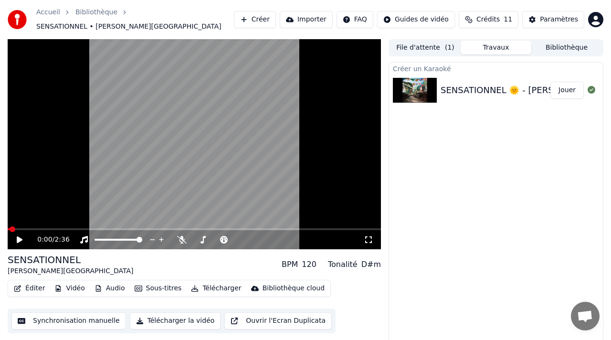
click at [17, 236] on icon at bounding box center [20, 239] width 6 height 7
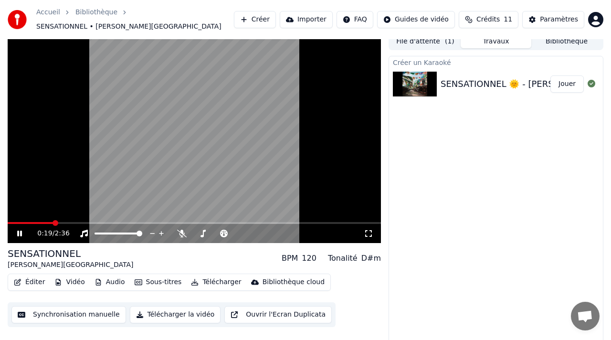
click at [54, 220] on span at bounding box center [55, 223] width 6 height 6
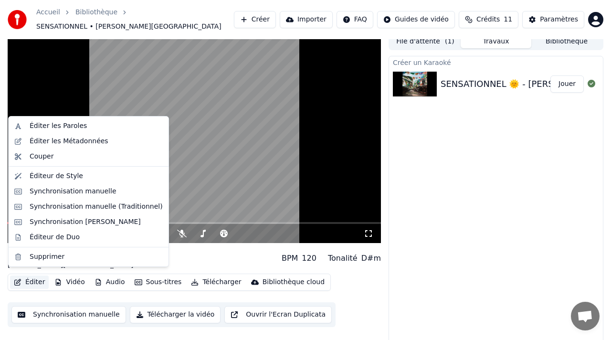
click at [34, 275] on button "Éditer" at bounding box center [29, 281] width 39 height 13
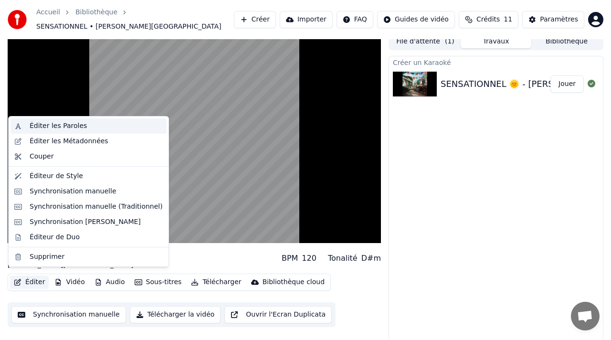
click at [61, 125] on div "Éditer les Paroles" at bounding box center [58, 126] width 57 height 10
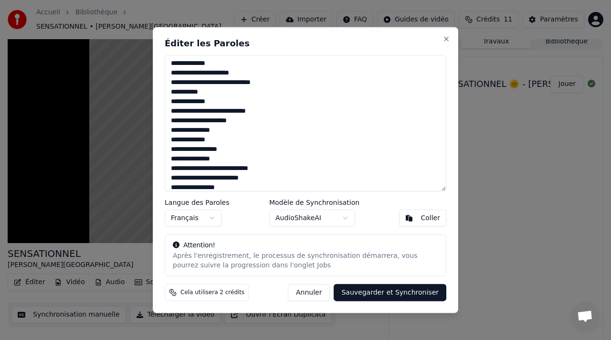
scroll to position [96, 0]
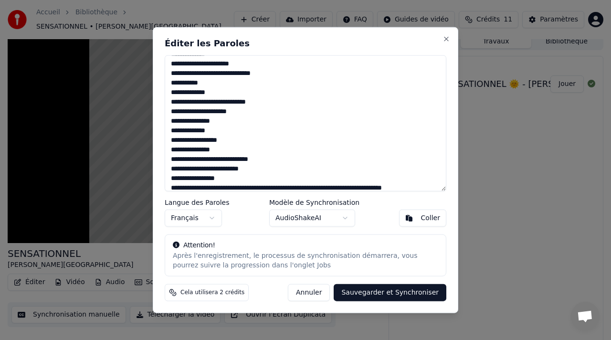
click at [311, 292] on button "Annuler" at bounding box center [309, 291] width 42 height 17
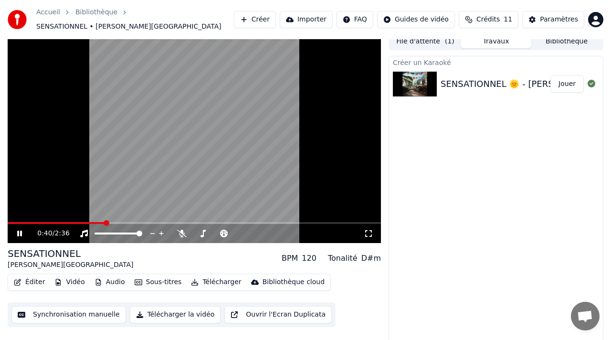
click at [58, 222] on span at bounding box center [56, 223] width 97 height 2
click at [79, 184] on video at bounding box center [194, 138] width 373 height 210
click at [30, 275] on button "Éditer" at bounding box center [29, 281] width 39 height 13
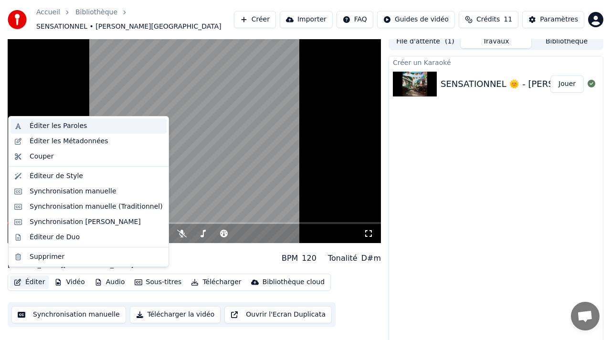
click at [68, 126] on div "Éditer les Paroles" at bounding box center [58, 126] width 57 height 10
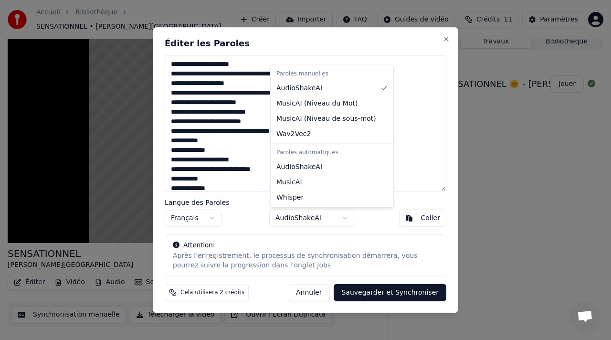
click at [340, 222] on body "Accueil Bibliothèque SENSATIONNEL • [PERSON_NAME] Créer Importer FAQ Guides de …" at bounding box center [305, 164] width 611 height 340
click at [317, 220] on body "Accueil Bibliothèque SENSATIONNEL • [PERSON_NAME] Créer Importer FAQ Guides de …" at bounding box center [305, 164] width 611 height 340
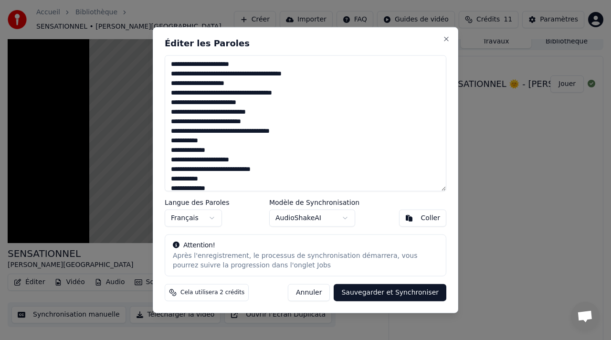
click at [321, 290] on button "Annuler" at bounding box center [309, 291] width 42 height 17
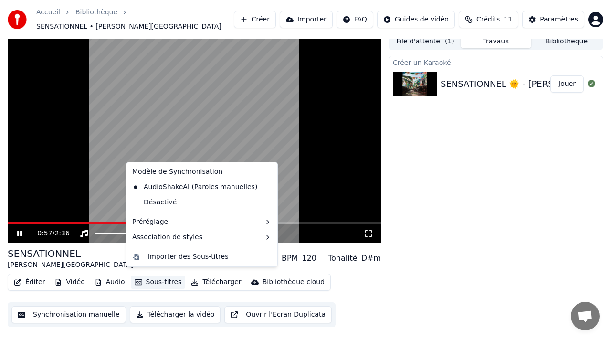
click at [155, 277] on button "Sous-titres" at bounding box center [158, 281] width 55 height 13
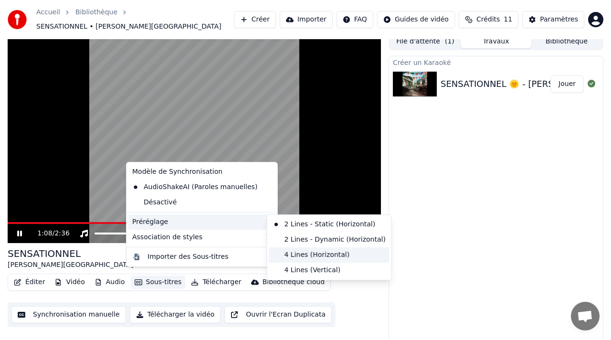
click at [323, 251] on div "4 Lines (Horizontal)" at bounding box center [329, 254] width 120 height 15
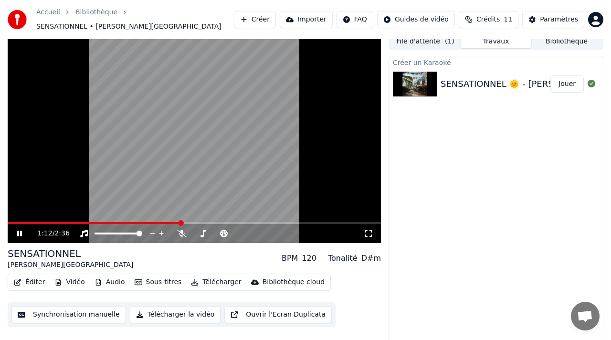
click at [85, 215] on video at bounding box center [194, 138] width 373 height 210
click at [83, 222] on span at bounding box center [94, 223] width 173 height 2
click at [17, 230] on icon at bounding box center [20, 233] width 6 height 7
click at [169, 276] on button "Sous-titres" at bounding box center [158, 281] width 55 height 13
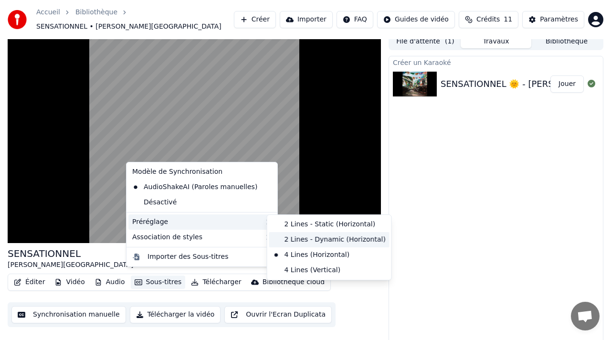
click at [342, 240] on div "2 Lines - Dynamic (Horizontal)" at bounding box center [329, 239] width 120 height 15
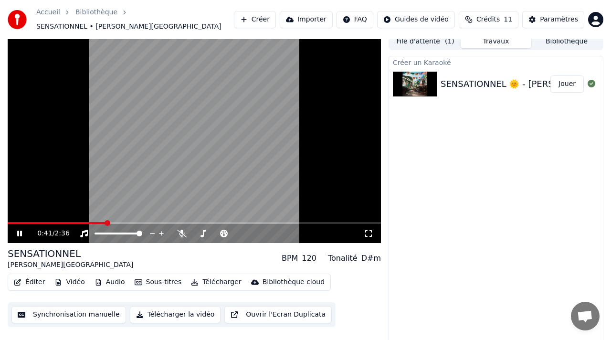
click at [66, 222] on span at bounding box center [57, 223] width 98 height 2
click at [51, 222] on span at bounding box center [38, 223] width 61 height 2
click at [22, 230] on icon at bounding box center [26, 234] width 22 height 8
click at [17, 230] on icon at bounding box center [20, 233] width 6 height 7
click at [29, 220] on span at bounding box center [32, 223] width 6 height 6
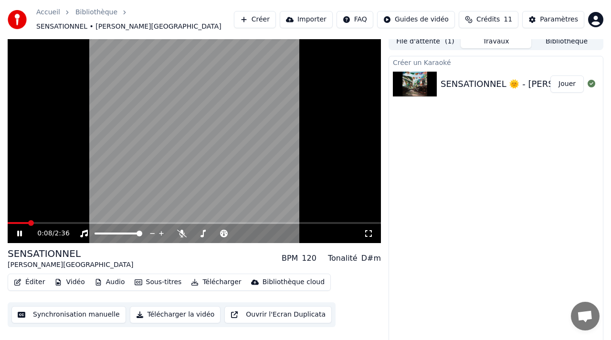
click at [18, 230] on icon at bounding box center [19, 233] width 5 height 6
click at [8, 220] on span at bounding box center [11, 223] width 6 height 6
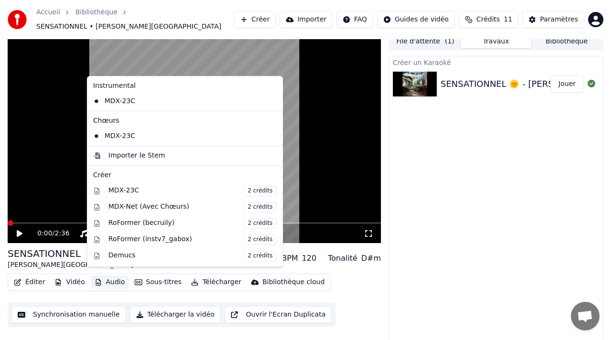
click at [108, 275] on button "Audio" at bounding box center [110, 281] width 38 height 13
click at [454, 211] on div "Créer un Karaoké SENSATIONNEL 🌞 - [PERSON_NAME]" at bounding box center [495, 200] width 215 height 289
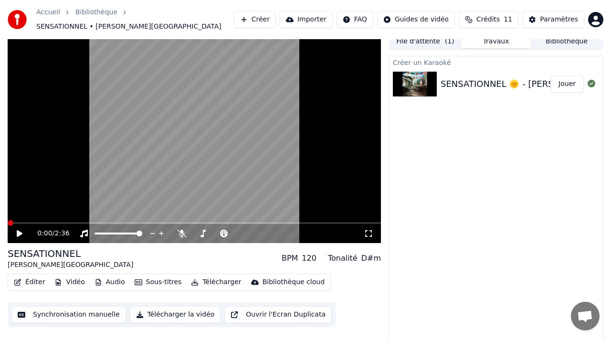
click at [19, 230] on icon at bounding box center [20, 233] width 6 height 7
click at [166, 281] on button "Sous-titres" at bounding box center [158, 281] width 55 height 13
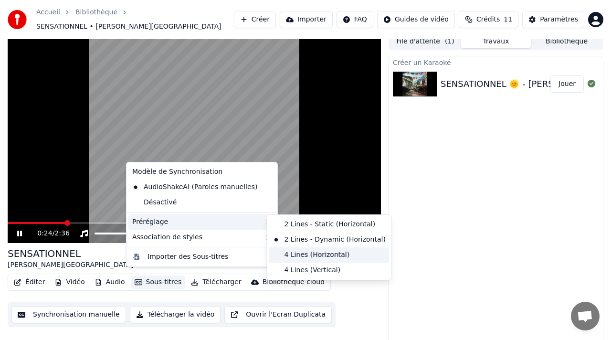
click at [308, 252] on div "4 Lines (Horizontal)" at bounding box center [329, 254] width 120 height 15
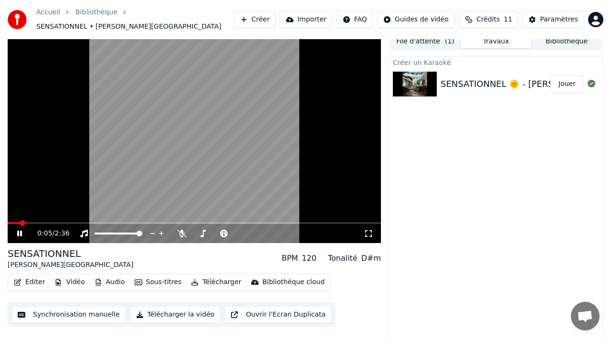
click at [21, 220] on span at bounding box center [23, 223] width 6 height 6
click at [24, 230] on icon at bounding box center [26, 234] width 22 height 8
click at [8, 220] on span at bounding box center [11, 223] width 6 height 6
click at [19, 230] on icon at bounding box center [20, 233] width 6 height 7
drag, startPoint x: 195, startPoint y: 236, endPoint x: 200, endPoint y: 231, distance: 6.4
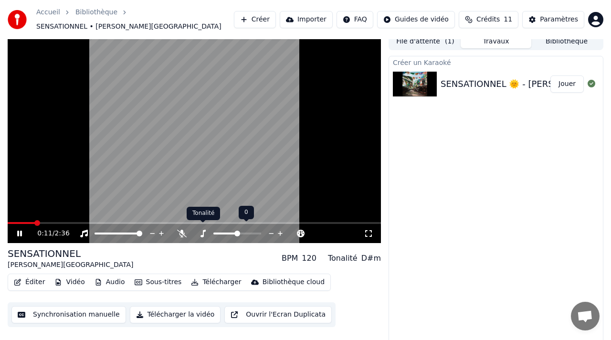
click at [200, 231] on div "0:11 / 2:36" at bounding box center [194, 233] width 373 height 19
click at [228, 230] on icon at bounding box center [224, 234] width 10 height 8
click at [258, 230] on span at bounding box center [258, 233] width 6 height 6
click at [80, 308] on button "Synchronisation manuelle" at bounding box center [68, 314] width 115 height 17
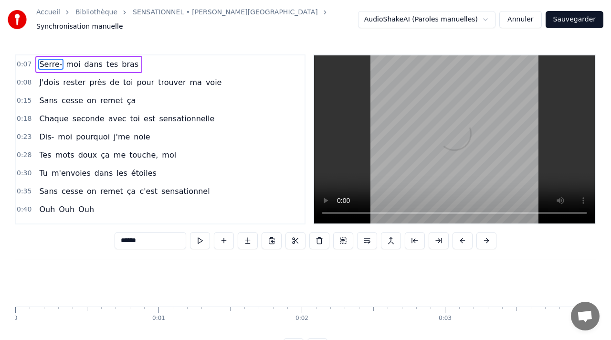
scroll to position [0, 960]
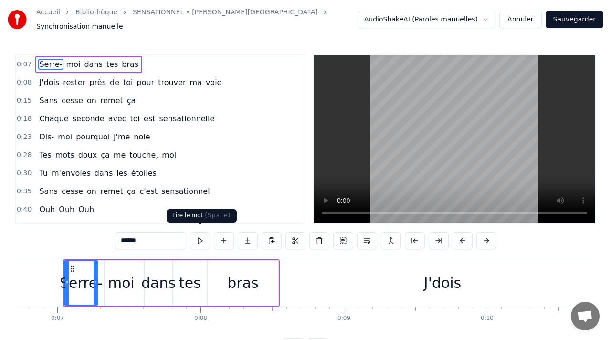
click at [199, 235] on button at bounding box center [200, 240] width 20 height 17
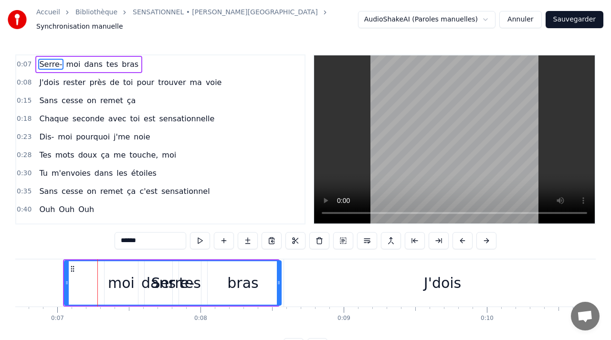
drag, startPoint x: 96, startPoint y: 277, endPoint x: 279, endPoint y: 276, distance: 183.2
click at [279, 279] on icon at bounding box center [279, 283] width 4 height 8
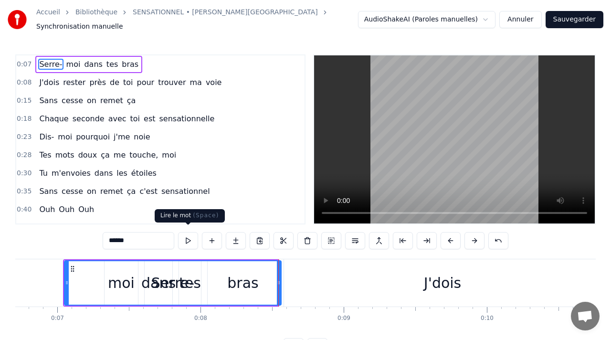
click at [186, 238] on button at bounding box center [188, 240] width 20 height 17
click at [191, 234] on button at bounding box center [188, 240] width 20 height 17
click at [280, 273] on div at bounding box center [279, 282] width 4 height 43
click at [191, 233] on button at bounding box center [188, 240] width 20 height 17
click at [186, 235] on button at bounding box center [188, 240] width 20 height 17
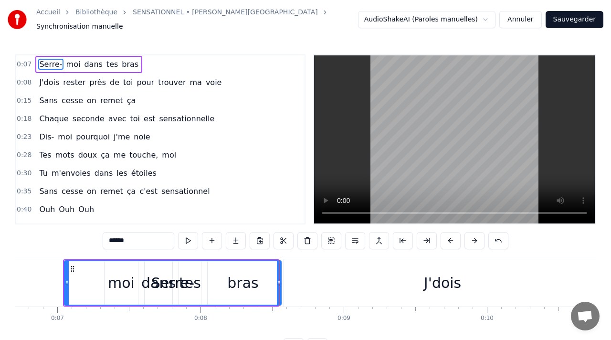
click at [186, 235] on button at bounding box center [188, 240] width 20 height 17
drag, startPoint x: 56, startPoint y: 55, endPoint x: 117, endPoint y: 55, distance: 61.1
click at [117, 56] on div "Serre- moi dans tes bras" at bounding box center [88, 64] width 107 height 17
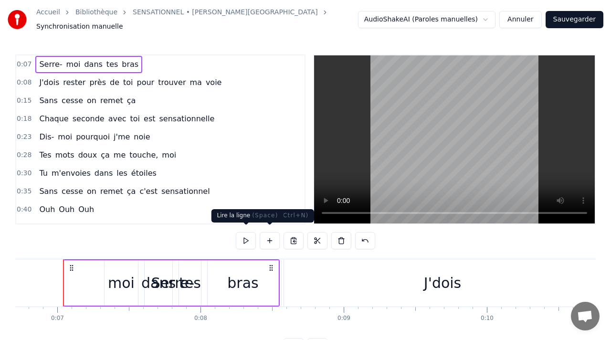
click at [249, 232] on button at bounding box center [246, 240] width 20 height 17
click at [238, 276] on div "bras" at bounding box center [242, 282] width 31 height 21
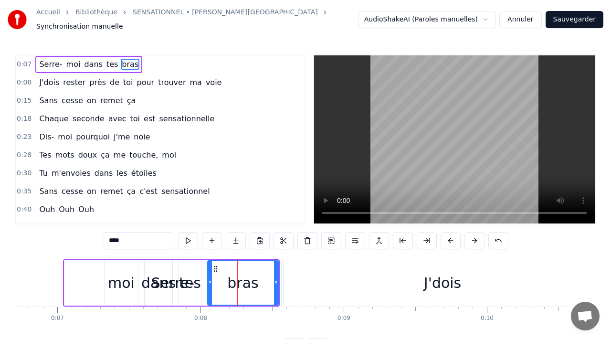
click at [53, 60] on span "Serre-" at bounding box center [50, 64] width 25 height 11
type input "******"
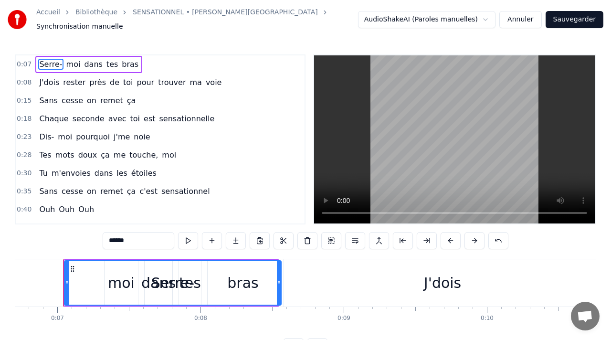
drag, startPoint x: 50, startPoint y: 58, endPoint x: 120, endPoint y: 58, distance: 70.1
click at [120, 58] on div "Serre- moi dans tes bras" at bounding box center [88, 64] width 107 height 17
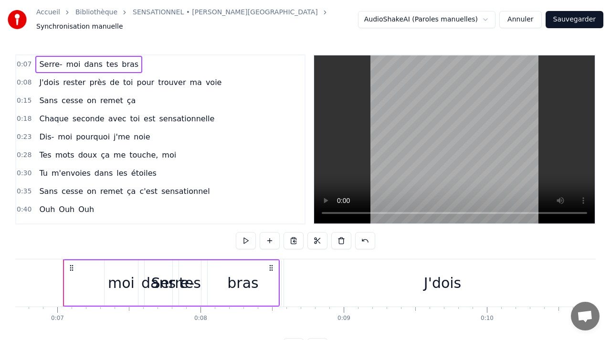
click at [54, 59] on span "Serre-" at bounding box center [50, 64] width 25 height 11
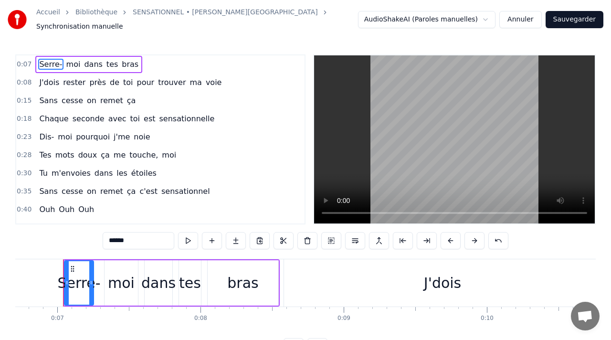
drag, startPoint x: 278, startPoint y: 281, endPoint x: 91, endPoint y: 270, distance: 187.8
click at [91, 270] on div at bounding box center [91, 282] width 4 height 43
click at [50, 59] on span "Serre-" at bounding box center [50, 64] width 25 height 11
drag, startPoint x: 93, startPoint y: 280, endPoint x: 143, endPoint y: 281, distance: 50.6
click at [143, 281] on icon at bounding box center [142, 283] width 4 height 8
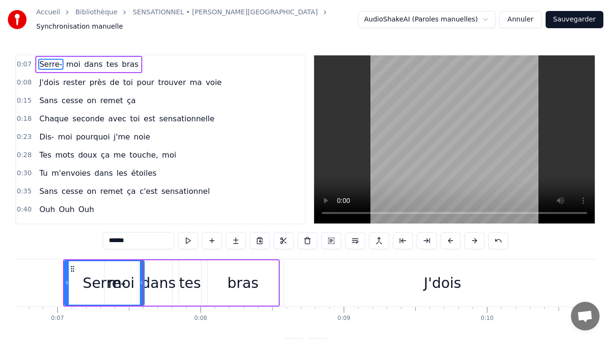
click at [527, 21] on button "Annuler" at bounding box center [520, 19] width 42 height 17
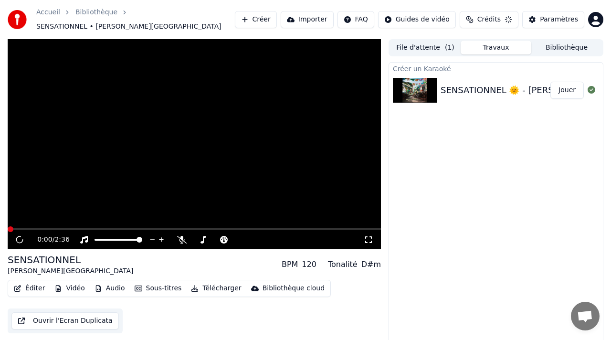
scroll to position [6, 0]
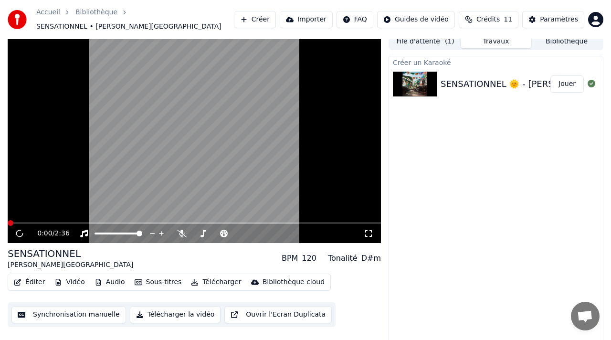
click at [56, 306] on button "Synchronisation manuelle" at bounding box center [68, 314] width 115 height 17
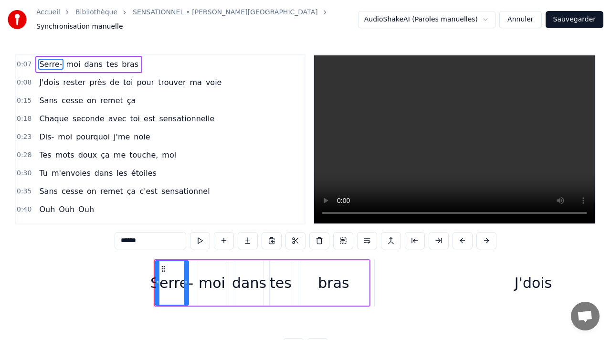
scroll to position [0, 960]
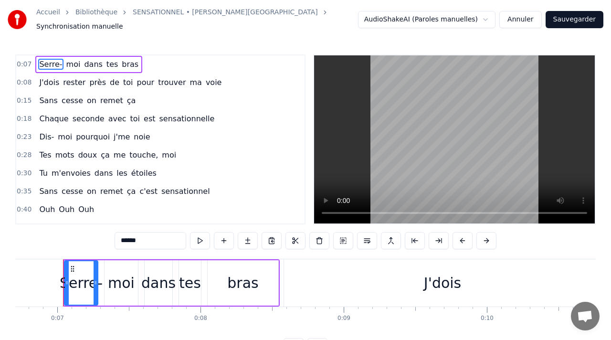
click at [40, 59] on span "Serre-" at bounding box center [50, 64] width 25 height 11
click at [43, 77] on span "J'dois" at bounding box center [49, 82] width 22 height 11
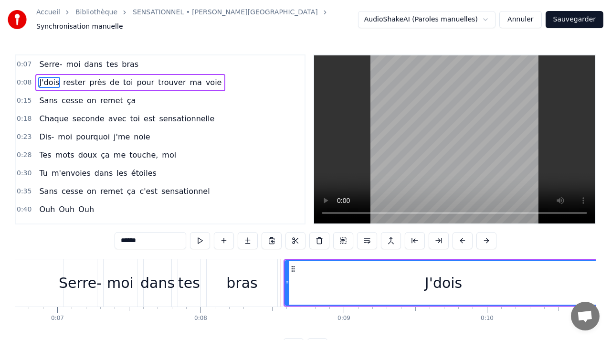
click at [45, 59] on span "Serre-" at bounding box center [50, 64] width 25 height 11
type input "******"
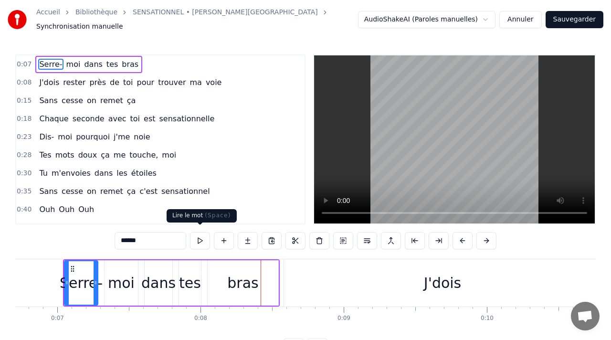
click at [195, 236] on button at bounding box center [200, 240] width 20 height 17
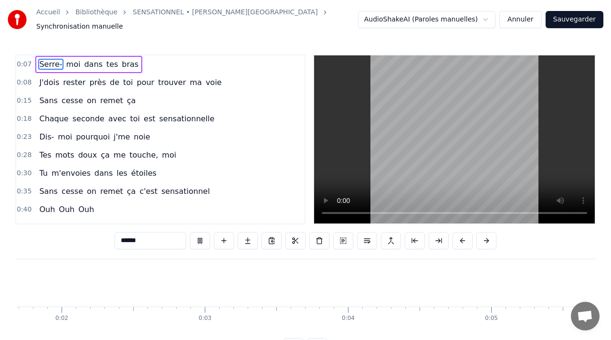
scroll to position [0, 175]
click at [194, 233] on button at bounding box center [200, 240] width 20 height 17
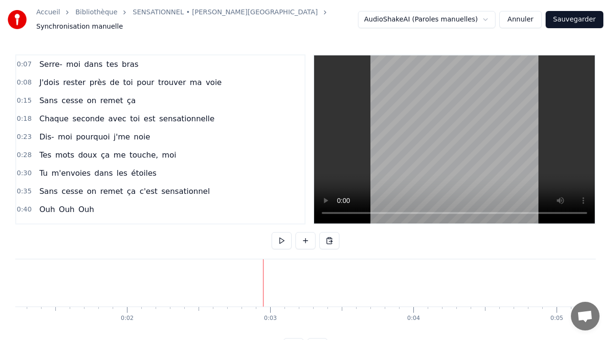
click at [46, 59] on span "Serre-" at bounding box center [50, 64] width 25 height 11
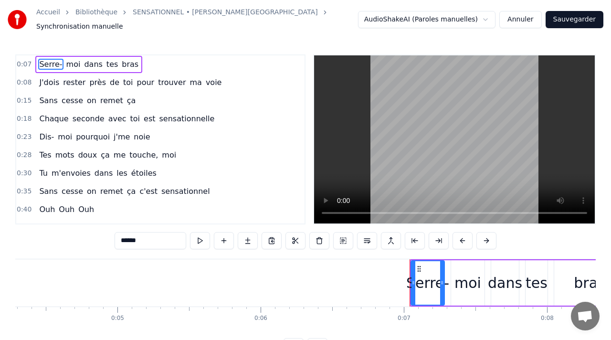
scroll to position [0, 596]
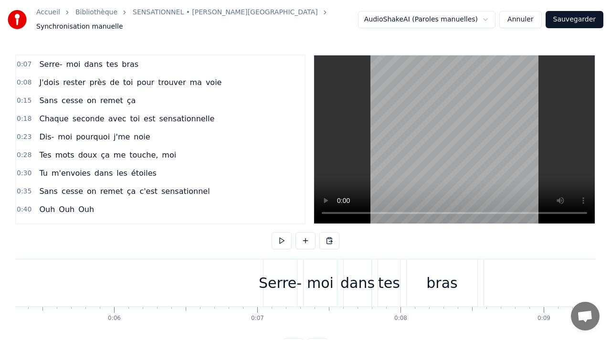
scroll to position [0, 762]
click at [527, 22] on button "Annuler" at bounding box center [520, 19] width 42 height 17
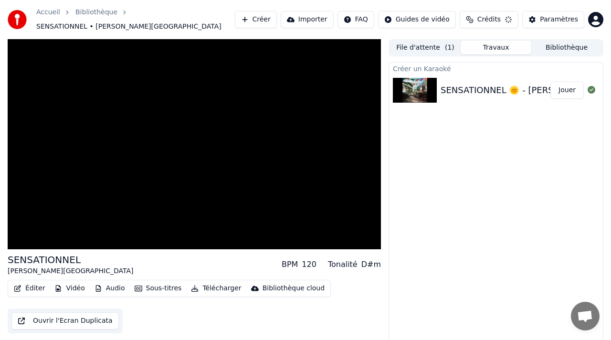
scroll to position [6, 0]
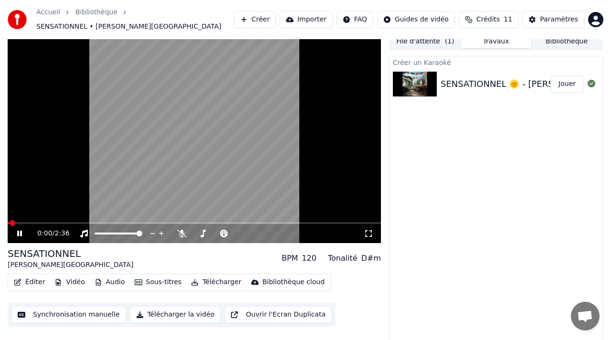
click at [21, 231] on icon at bounding box center [26, 234] width 22 height 8
click at [51, 311] on button "Synchronisation manuelle" at bounding box center [68, 314] width 115 height 17
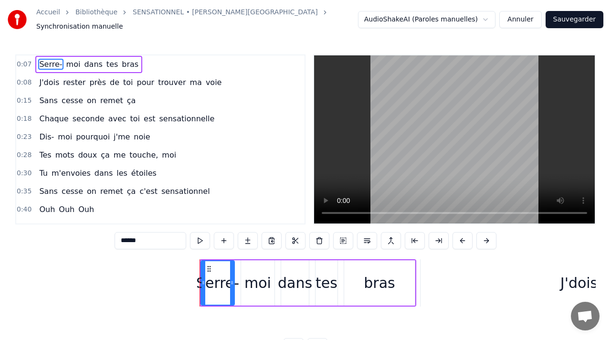
scroll to position [0, 960]
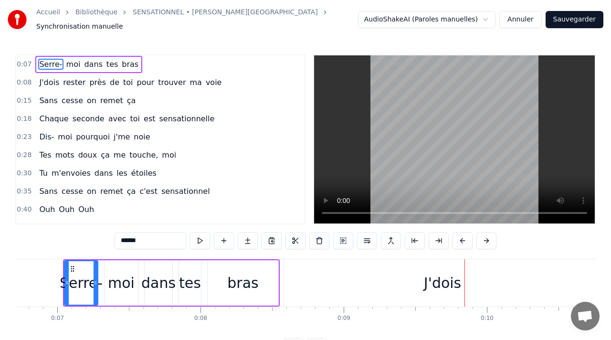
drag, startPoint x: 366, startPoint y: 274, endPoint x: 353, endPoint y: 274, distance: 13.8
click at [353, 274] on div "J'dois" at bounding box center [442, 282] width 317 height 47
type input "******"
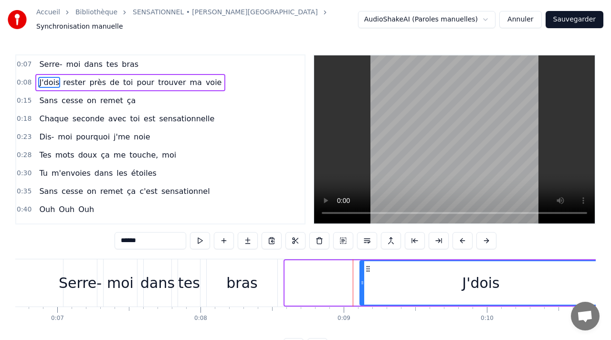
drag, startPoint x: 286, startPoint y: 278, endPoint x: 365, endPoint y: 278, distance: 78.3
click at [364, 279] on icon at bounding box center [362, 283] width 4 height 8
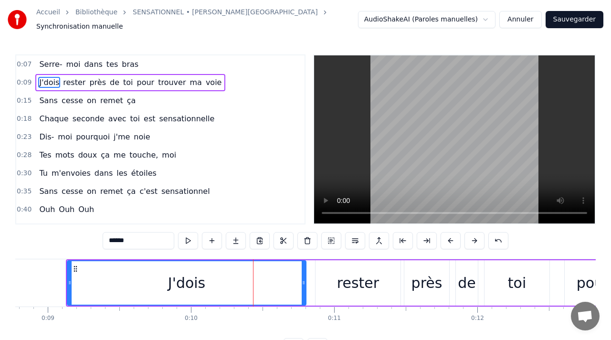
scroll to position [0, 1255]
drag, startPoint x: 67, startPoint y: 275, endPoint x: 87, endPoint y: 278, distance: 19.8
click at [87, 278] on div "J'dois" at bounding box center [188, 282] width 240 height 45
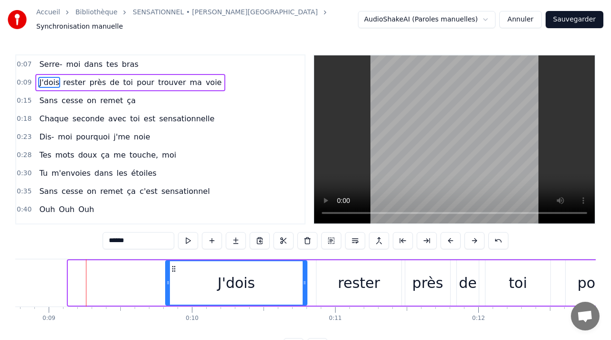
drag, startPoint x: 69, startPoint y: 274, endPoint x: 166, endPoint y: 277, distance: 97.4
click at [166, 279] on icon at bounding box center [168, 283] width 4 height 8
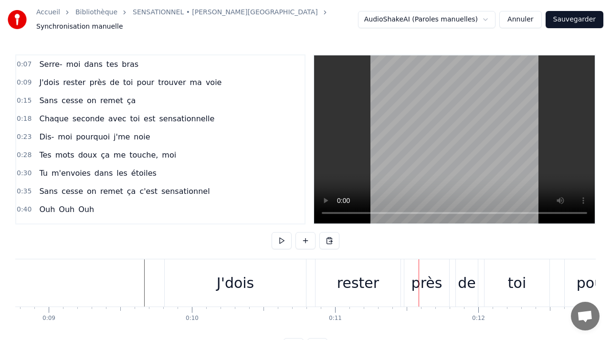
click at [200, 280] on div "J'dois" at bounding box center [235, 282] width 141 height 47
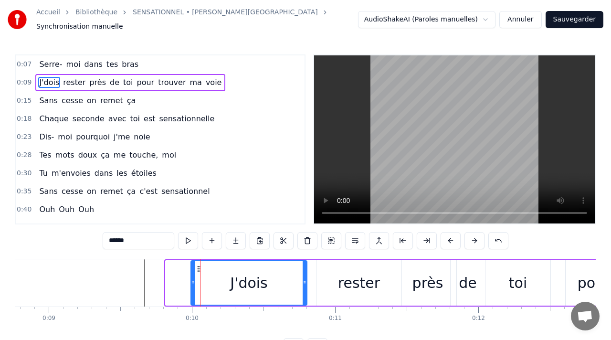
drag, startPoint x: 167, startPoint y: 276, endPoint x: 195, endPoint y: 276, distance: 27.2
click at [195, 279] on icon at bounding box center [193, 283] width 4 height 8
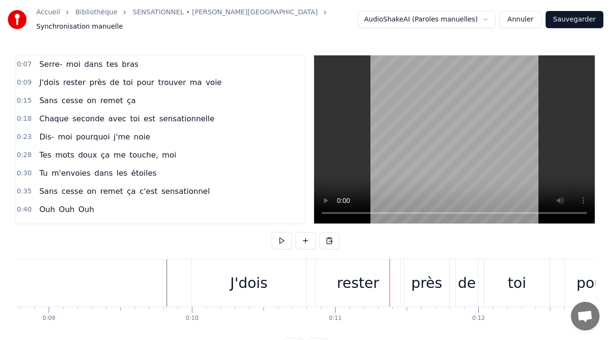
click at [214, 279] on div "J'dois" at bounding box center [249, 282] width 114 height 47
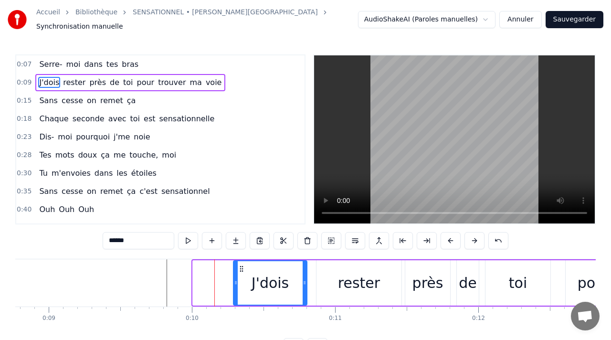
drag, startPoint x: 194, startPoint y: 278, endPoint x: 238, endPoint y: 282, distance: 44.0
click at [238, 282] on div at bounding box center [236, 282] width 4 height 43
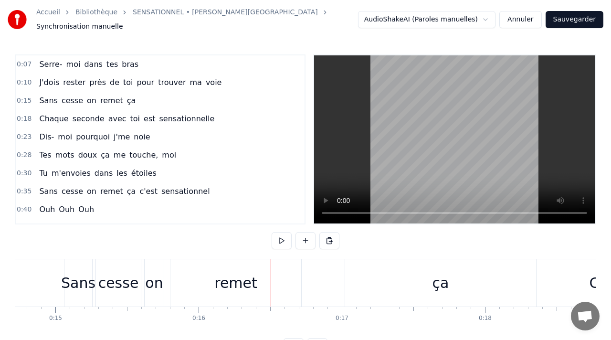
scroll to position [0, 2056]
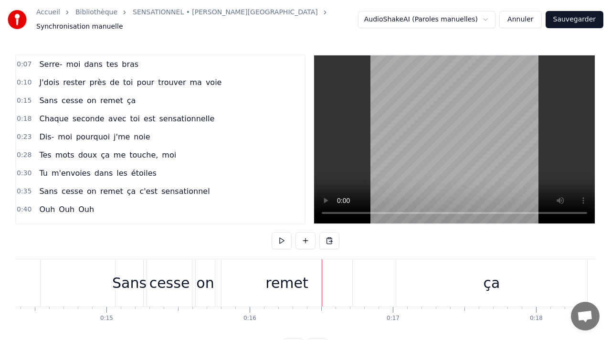
click at [123, 272] on div "Sans" at bounding box center [129, 282] width 34 height 21
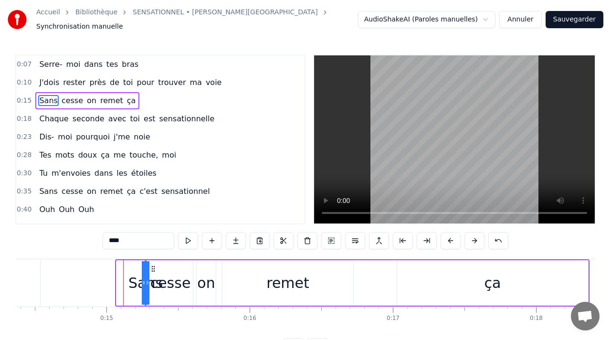
drag, startPoint x: 117, startPoint y: 277, endPoint x: 149, endPoint y: 278, distance: 32.0
click at [146, 278] on div "Sans" at bounding box center [146, 282] width 0 height 43
click at [171, 272] on div "cesse" at bounding box center [170, 282] width 41 height 21
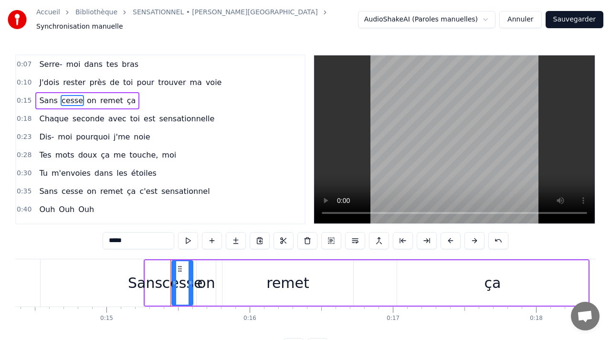
drag, startPoint x: 151, startPoint y: 271, endPoint x: 175, endPoint y: 272, distance: 23.9
click at [175, 272] on div at bounding box center [174, 282] width 4 height 43
click at [211, 273] on div "on" at bounding box center [206, 282] width 18 height 21
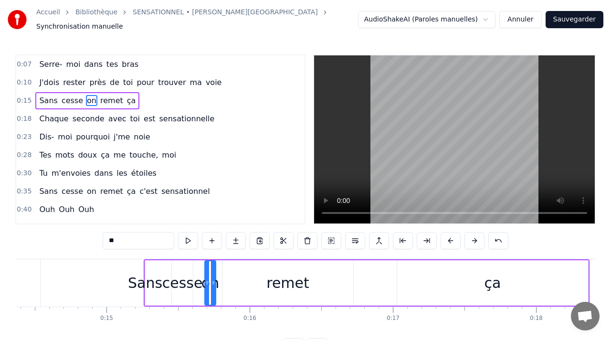
drag, startPoint x: 199, startPoint y: 273, endPoint x: 207, endPoint y: 275, distance: 8.2
click at [207, 275] on div at bounding box center [207, 282] width 4 height 43
click at [241, 275] on div "remet" at bounding box center [287, 282] width 131 height 45
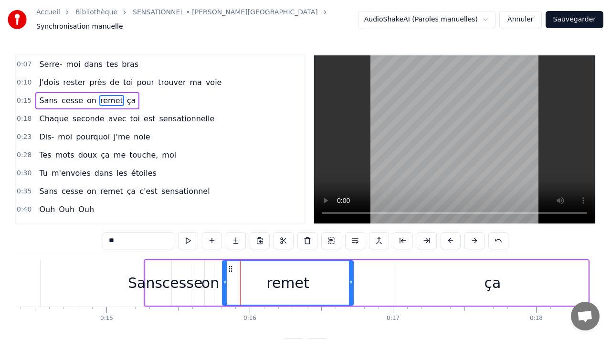
type input "*****"
drag, startPoint x: 224, startPoint y: 273, endPoint x: 274, endPoint y: 272, distance: 50.6
click at [275, 273] on div at bounding box center [275, 282] width 4 height 43
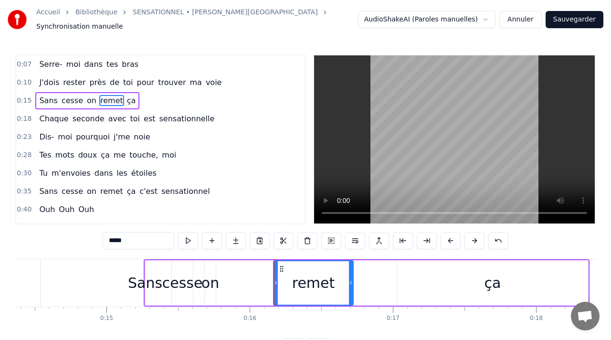
click at [392, 282] on div "Sans cesse on remet ça" at bounding box center [367, 282] width 446 height 47
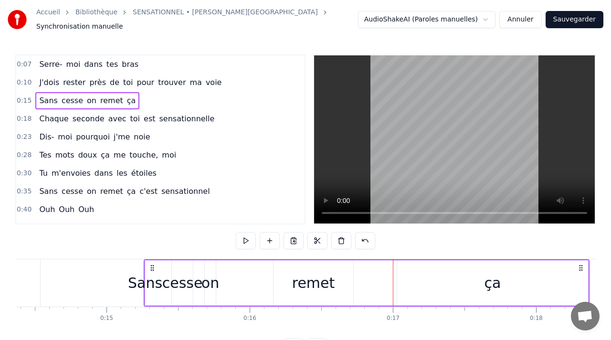
click at [357, 279] on div "Sans cesse on remet ça" at bounding box center [367, 282] width 446 height 47
click at [410, 266] on div "ça" at bounding box center [492, 282] width 191 height 45
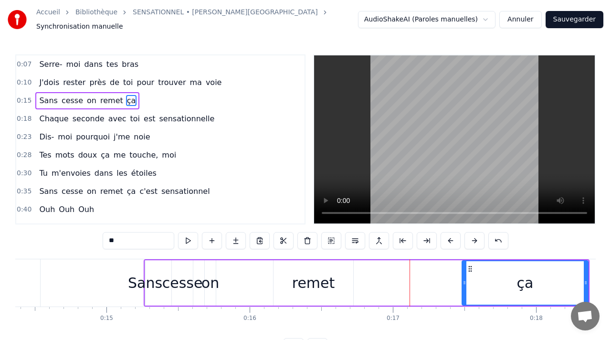
drag, startPoint x: 398, startPoint y: 274, endPoint x: 463, endPoint y: 281, distance: 65.8
click at [463, 281] on icon at bounding box center [464, 283] width 4 height 8
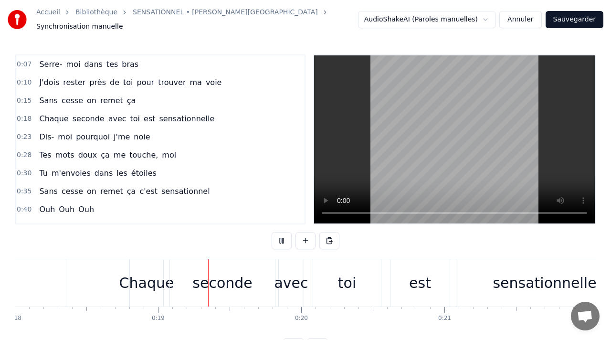
scroll to position [0, 2580]
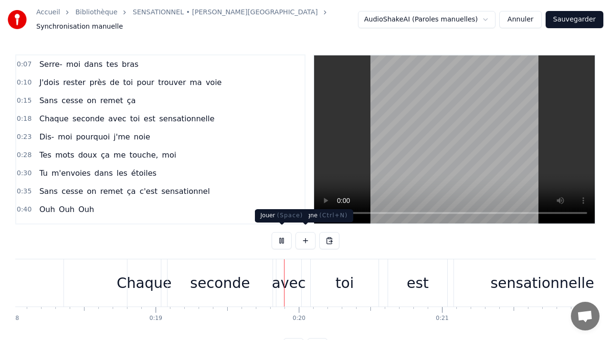
click at [284, 237] on button at bounding box center [282, 240] width 20 height 17
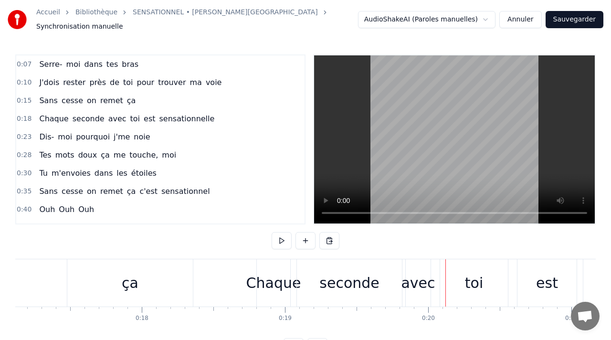
scroll to position [0, 2414]
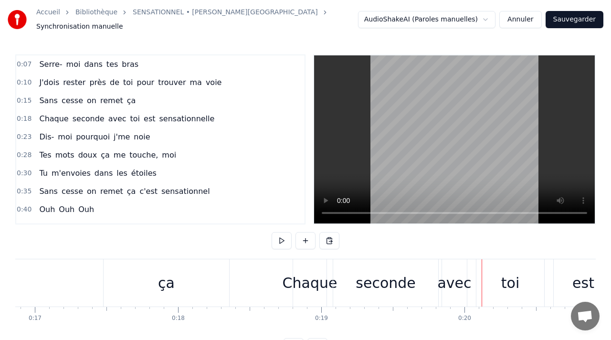
click at [158, 279] on div "ça" at bounding box center [167, 282] width 126 height 47
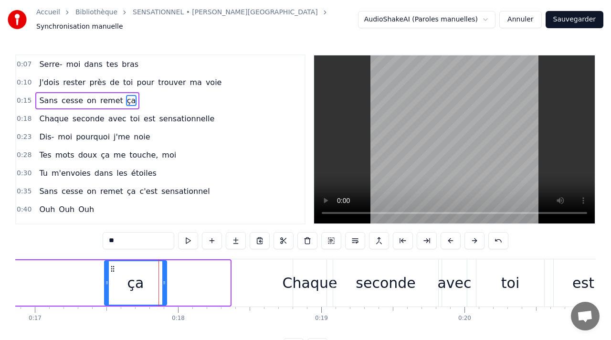
drag, startPoint x: 228, startPoint y: 279, endPoint x: 164, endPoint y: 276, distance: 63.6
click at [164, 279] on icon at bounding box center [164, 283] width 4 height 8
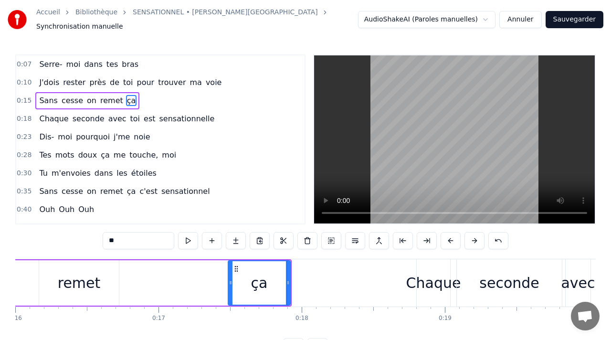
scroll to position [0, 2282]
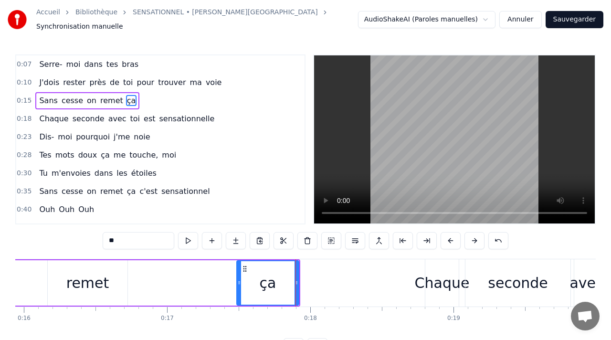
click at [170, 277] on div "Sans cesse on remet ça" at bounding box center [109, 282] width 382 height 47
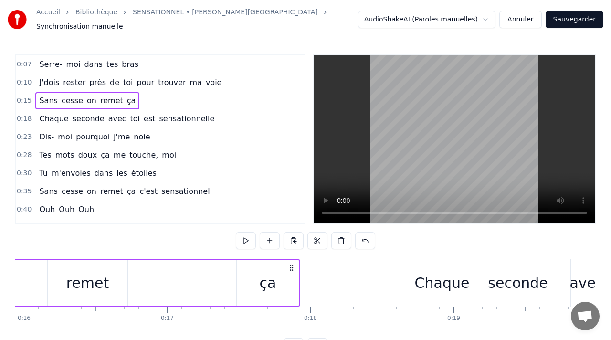
click at [235, 276] on div "Sans cesse on remet ça" at bounding box center [109, 282] width 382 height 47
click at [202, 266] on div "Sans cesse on remet ça" at bounding box center [109, 282] width 382 height 47
click at [116, 268] on div "remet" at bounding box center [88, 282] width 80 height 45
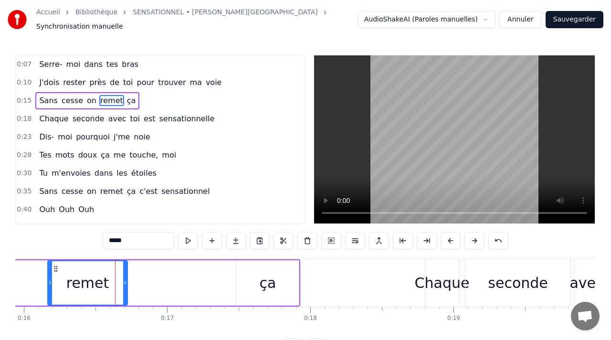
click at [185, 275] on div "Sans cesse on remet ça" at bounding box center [109, 282] width 382 height 47
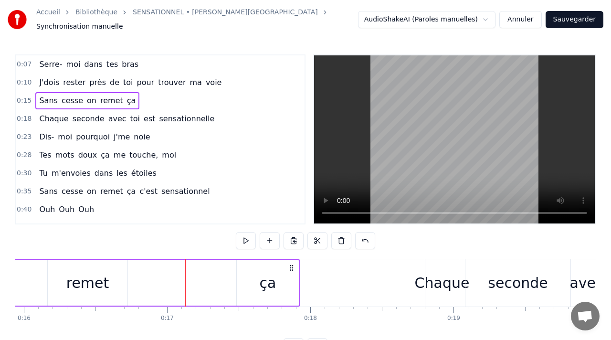
click at [227, 279] on div "Sans cesse on remet ça" at bounding box center [109, 282] width 382 height 47
click at [256, 275] on div "ça" at bounding box center [268, 282] width 62 height 45
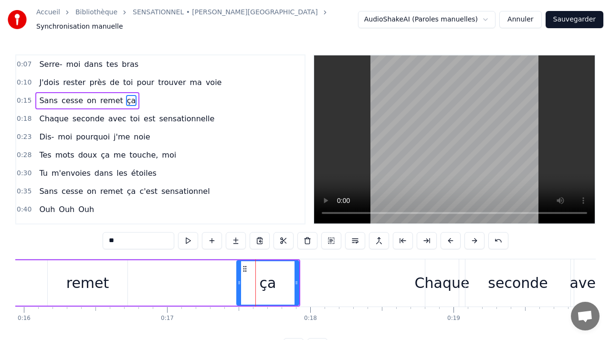
drag, startPoint x: 269, startPoint y: 266, endPoint x: 219, endPoint y: 267, distance: 49.6
click at [220, 268] on div "Sans cesse on remet ça" at bounding box center [109, 282] width 382 height 47
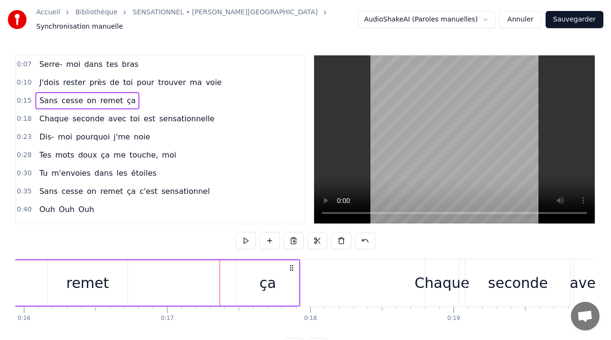
click at [247, 267] on div "ça" at bounding box center [268, 282] width 62 height 45
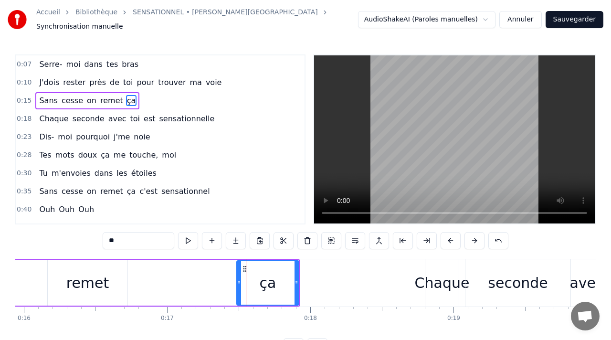
click at [170, 274] on div "Sans cesse on remet ça" at bounding box center [109, 282] width 382 height 47
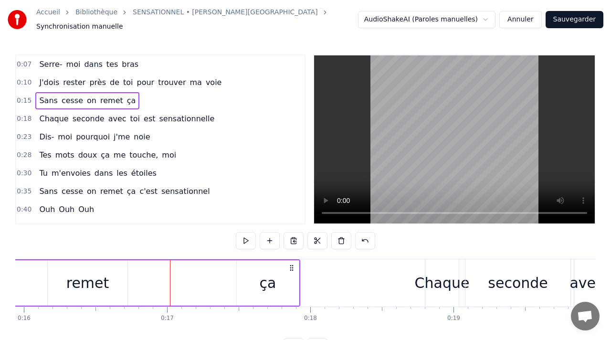
click at [111, 272] on div "remet" at bounding box center [88, 282] width 80 height 45
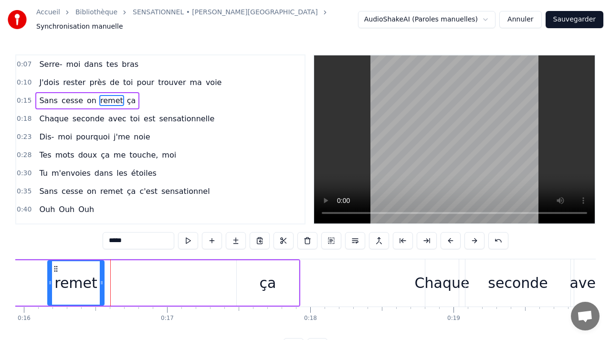
drag, startPoint x: 124, startPoint y: 273, endPoint x: 99, endPoint y: 274, distance: 24.8
click at [100, 274] on div at bounding box center [102, 282] width 4 height 43
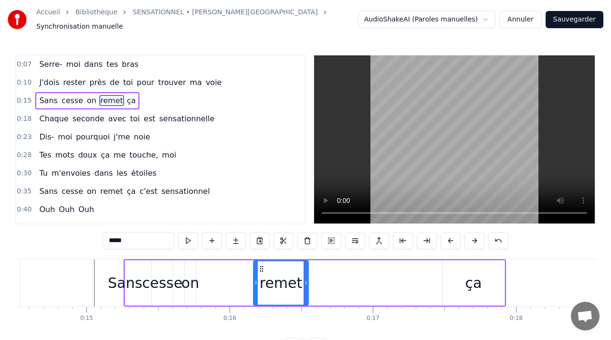
scroll to position [0, 2075]
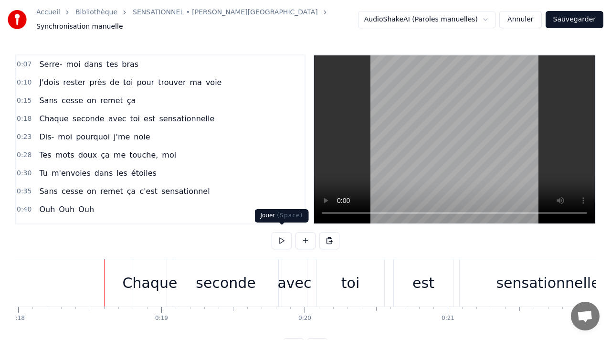
scroll to position [0, 2576]
click at [441, 17] on html "Accueil Bibliothèque SENSATIONNEL • [PERSON_NAME] Synchronisation manuelle Audi…" at bounding box center [305, 185] width 611 height 370
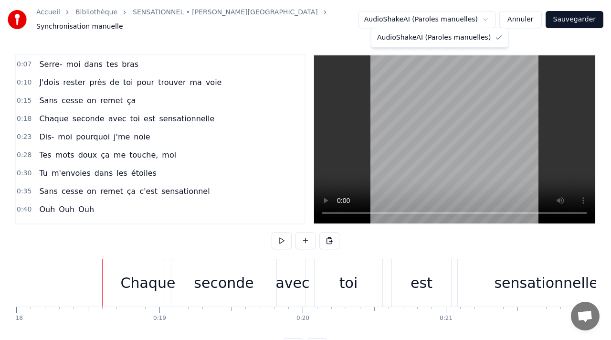
click at [441, 17] on html "Accueil Bibliothèque SENSATIONNEL • [PERSON_NAME] Synchronisation manuelle Audi…" at bounding box center [305, 185] width 611 height 370
click at [227, 272] on div "seconde" at bounding box center [224, 282] width 60 height 21
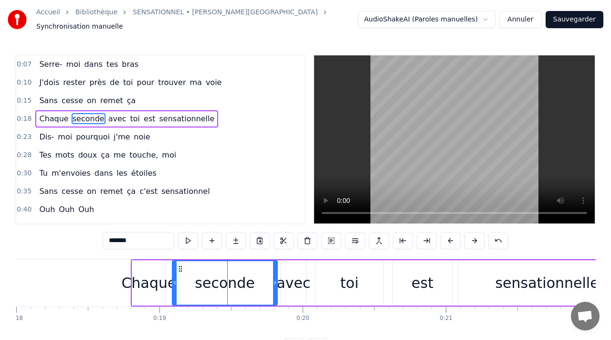
click at [523, 15] on button "Annuler" at bounding box center [520, 19] width 42 height 17
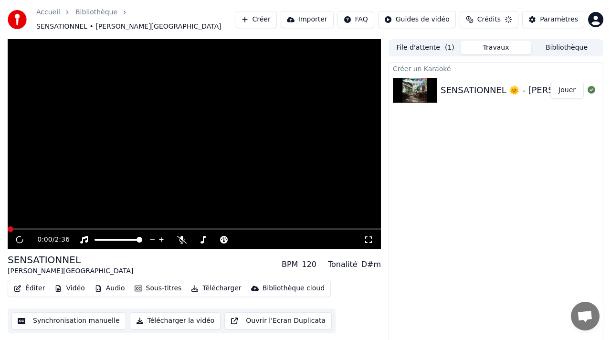
scroll to position [6, 0]
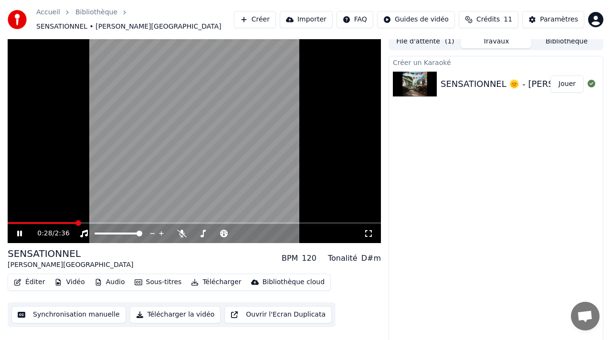
click at [87, 310] on button "Synchronisation manuelle" at bounding box center [68, 314] width 115 height 17
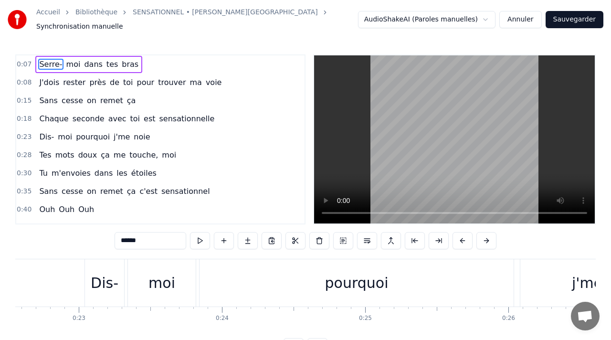
scroll to position [0, 3233]
click at [236, 270] on div "pourquoi" at bounding box center [353, 282] width 314 height 47
type input "********"
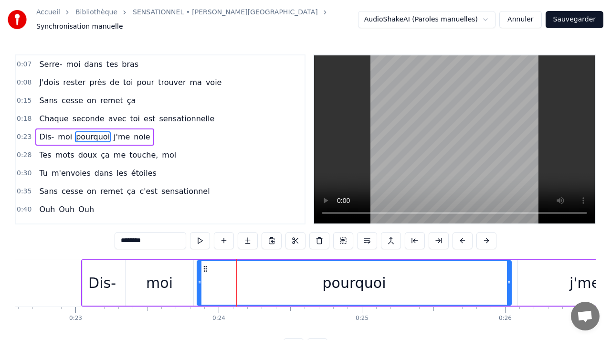
click at [197, 278] on div "pourquoi" at bounding box center [354, 282] width 315 height 45
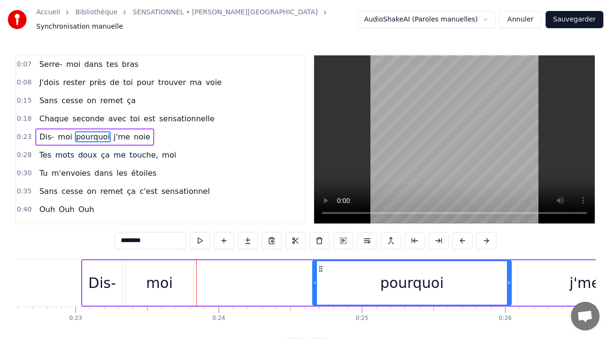
drag, startPoint x: 200, startPoint y: 279, endPoint x: 315, endPoint y: 282, distance: 115.5
click at [315, 282] on div at bounding box center [315, 282] width 4 height 43
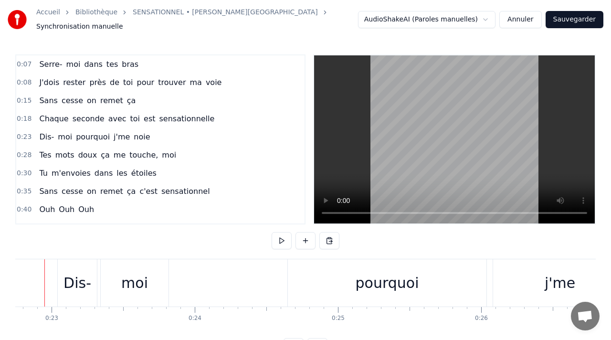
scroll to position [0, 3238]
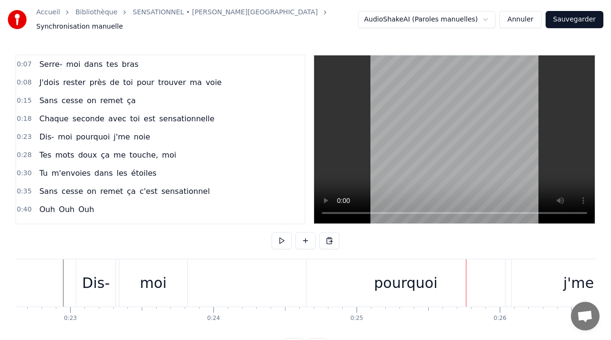
click at [346, 269] on div "pourquoi" at bounding box center [405, 282] width 199 height 47
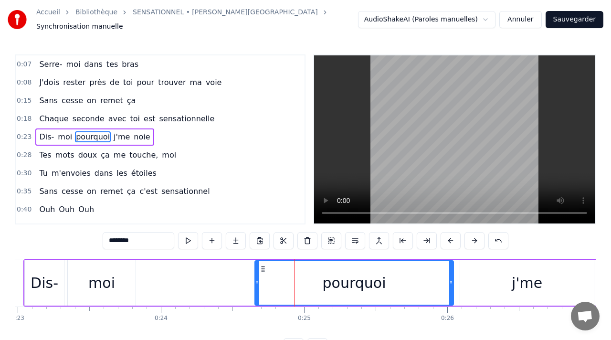
scroll to position [0, 3294]
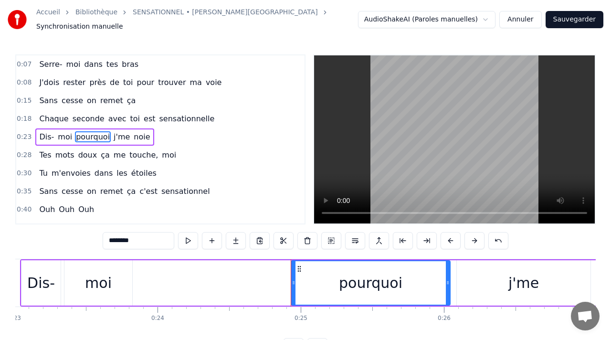
drag, startPoint x: 254, startPoint y: 284, endPoint x: 296, endPoint y: 284, distance: 42.5
click at [295, 284] on div at bounding box center [294, 282] width 4 height 43
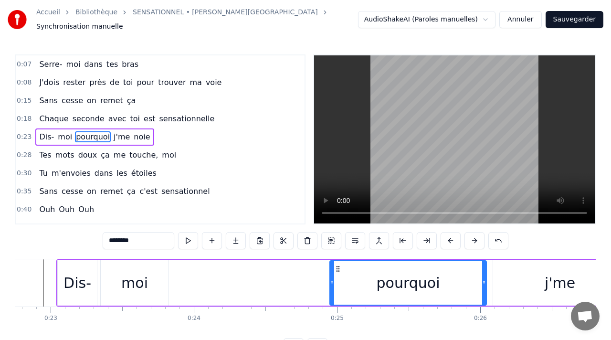
scroll to position [0, 3257]
click at [141, 276] on div "moi" at bounding box center [135, 282] width 27 height 21
type input "***"
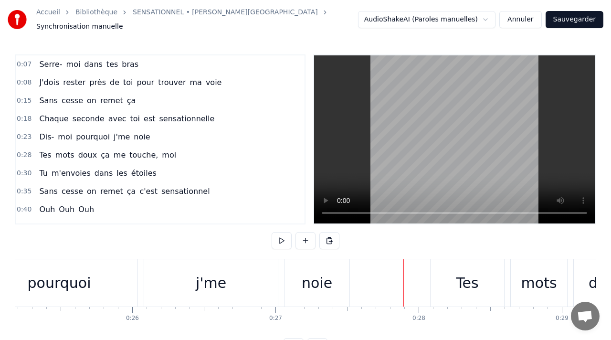
scroll to position [0, 3605]
click at [241, 280] on div "j'me" at bounding box center [212, 282] width 134 height 47
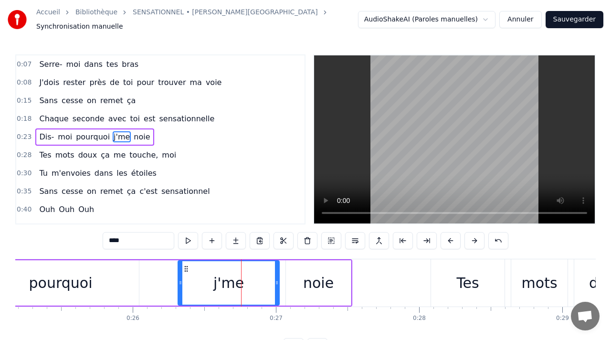
drag, startPoint x: 146, startPoint y: 274, endPoint x: 178, endPoint y: 277, distance: 32.5
click at [178, 279] on icon at bounding box center [180, 283] width 4 height 8
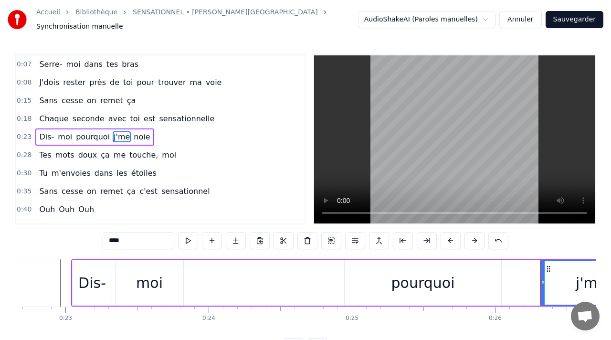
scroll to position [0, 3231]
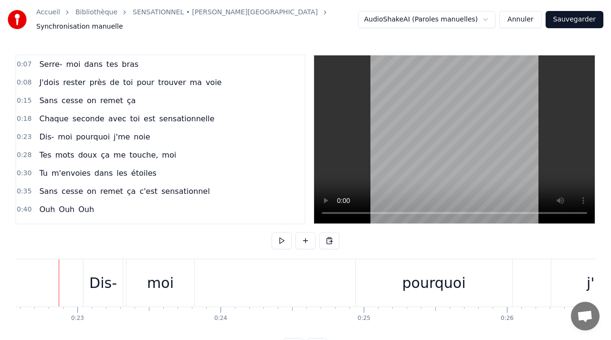
click at [163, 279] on div "moi" at bounding box center [160, 282] width 27 height 21
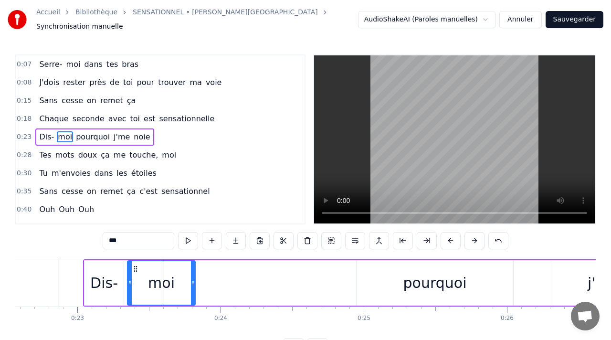
click at [222, 274] on div "Dis- moi pourquoi j'me noie" at bounding box center [404, 282] width 643 height 47
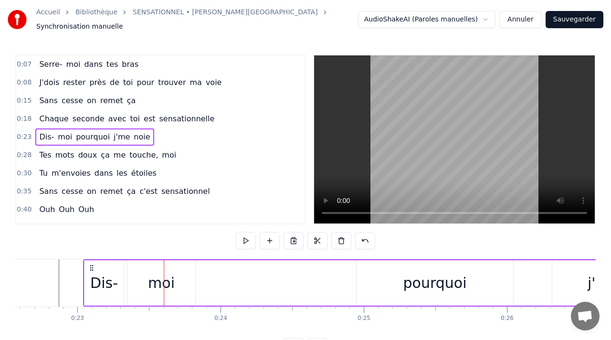
click at [62, 132] on span "moi" at bounding box center [65, 136] width 16 height 11
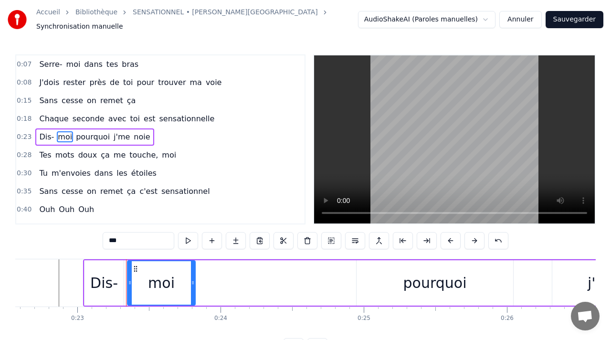
click at [42, 131] on span "Dis-" at bounding box center [46, 136] width 17 height 11
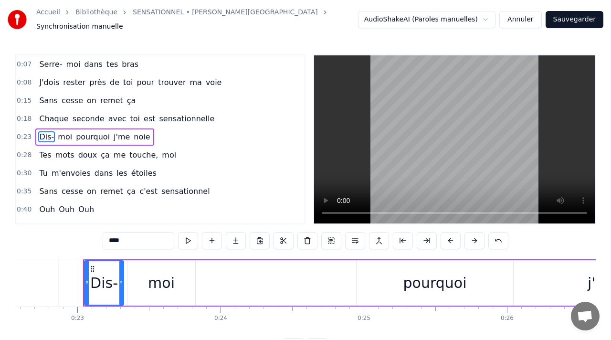
click at [64, 131] on span "moi" at bounding box center [65, 136] width 16 height 11
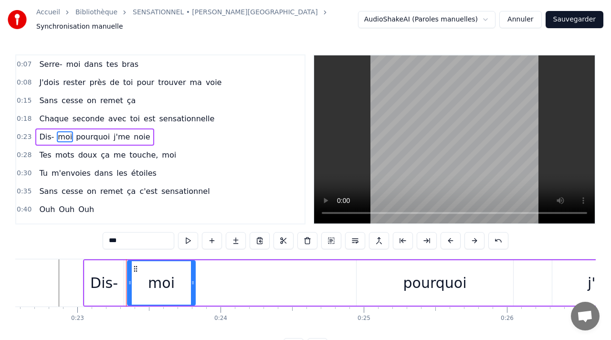
click at [85, 133] on span "pourquoi" at bounding box center [93, 136] width 36 height 11
type input "********"
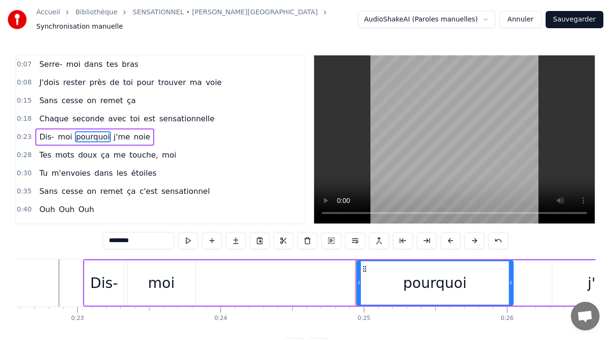
click at [364, 268] on circle at bounding box center [363, 268] width 0 height 0
click at [260, 276] on div "Dis- moi pourquoi j'me noie" at bounding box center [404, 282] width 643 height 47
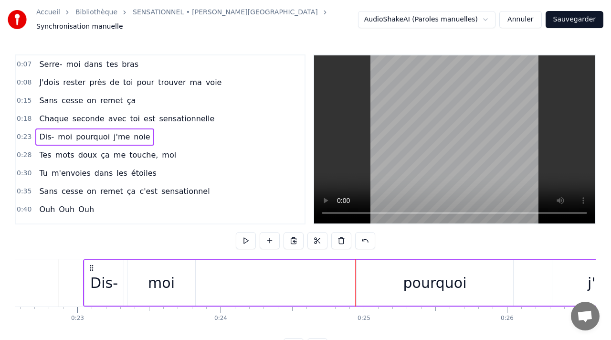
click at [154, 272] on div "moi" at bounding box center [161, 282] width 27 height 21
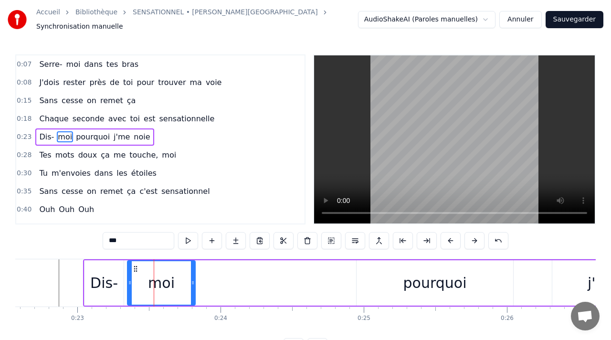
click at [228, 275] on div "Dis- moi pourquoi j'me noie" at bounding box center [404, 282] width 643 height 47
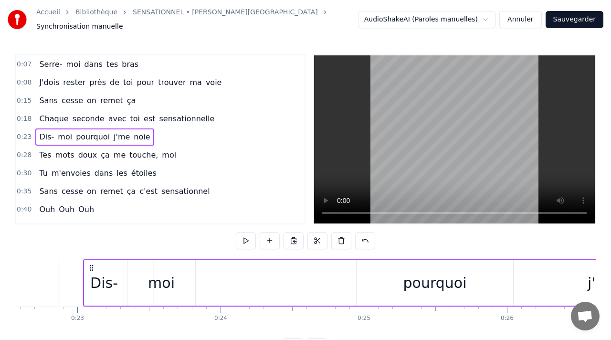
click at [249, 276] on div "Dis- moi pourquoi j'me noie" at bounding box center [404, 282] width 643 height 47
drag, startPoint x: 276, startPoint y: 275, endPoint x: 253, endPoint y: 278, distance: 22.6
click at [253, 278] on div "Dis- moi pourquoi j'me noie" at bounding box center [404, 282] width 643 height 47
click at [315, 234] on button at bounding box center [317, 240] width 20 height 17
click at [332, 272] on div "Dis- moi pourquoi j'me noie" at bounding box center [404, 282] width 643 height 47
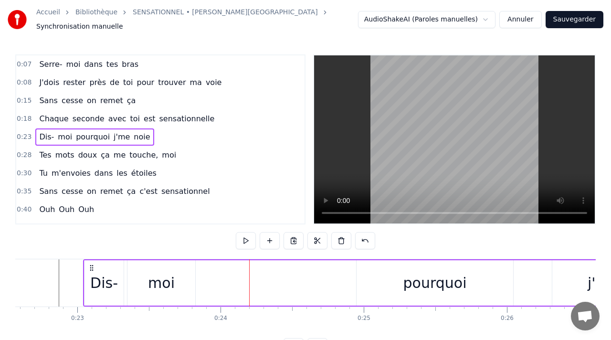
click at [323, 262] on div "Dis- moi pourquoi j'me noie" at bounding box center [404, 282] width 643 height 47
click at [316, 233] on button at bounding box center [317, 240] width 20 height 17
drag, startPoint x: 332, startPoint y: 268, endPoint x: 260, endPoint y: 267, distance: 72.1
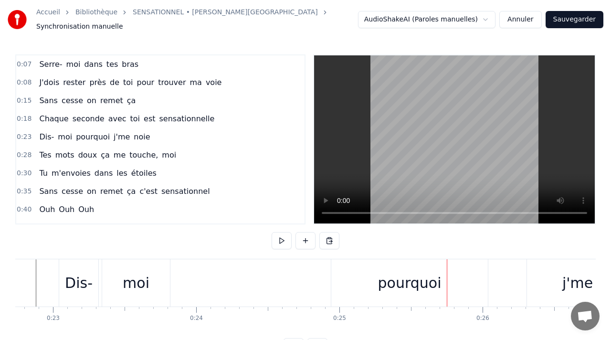
scroll to position [0, 3257]
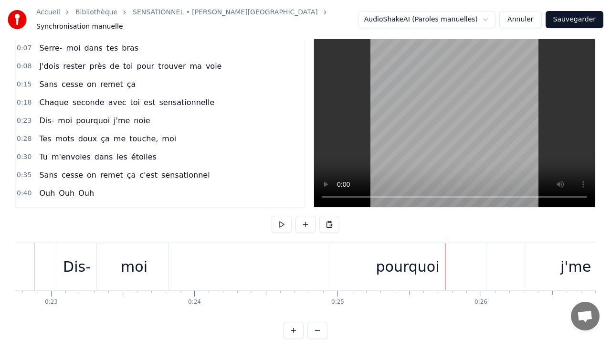
click at [524, 12] on button "Annuler" at bounding box center [520, 19] width 42 height 17
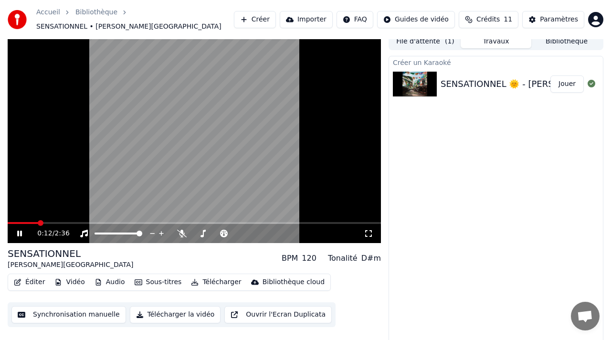
click at [71, 311] on button "Synchronisation manuelle" at bounding box center [68, 314] width 115 height 17
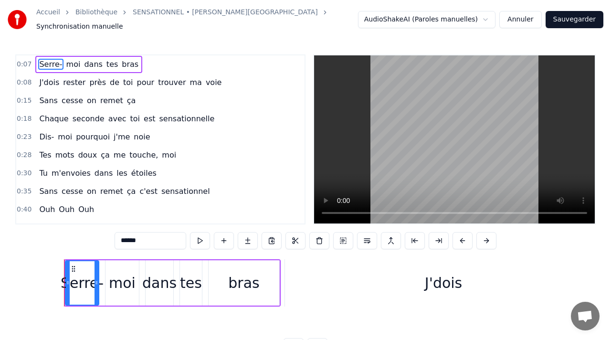
scroll to position [0, 960]
click at [146, 236] on input "******" at bounding box center [151, 240] width 72 height 17
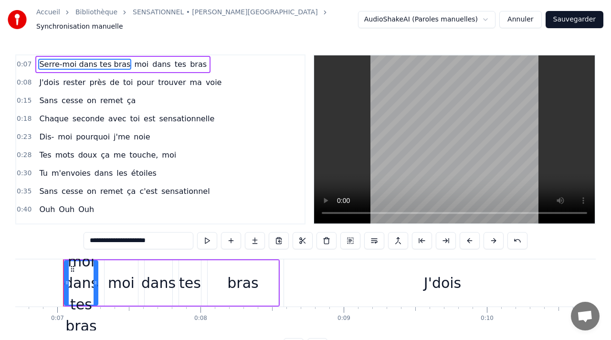
click at [207, 236] on button at bounding box center [207, 240] width 20 height 17
click at [71, 275] on div "Serre-moi dans tes bras" at bounding box center [81, 282] width 43 height 107
click at [170, 239] on input "**********" at bounding box center [139, 240] width 110 height 17
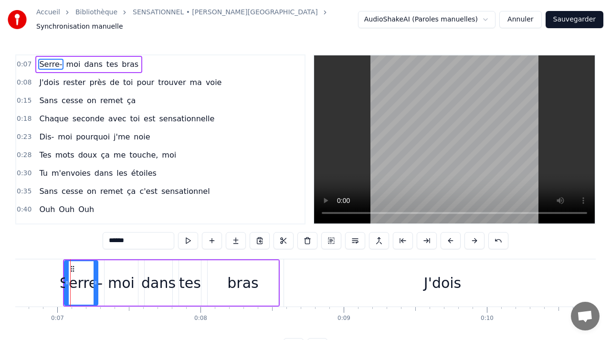
click at [338, 275] on div "J'dois" at bounding box center [442, 282] width 317 height 47
type input "******"
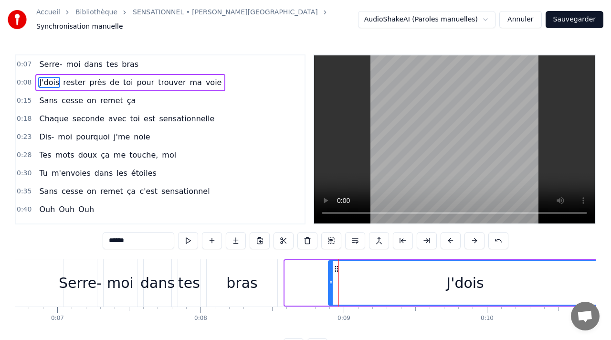
drag, startPoint x: 285, startPoint y: 281, endPoint x: 329, endPoint y: 280, distance: 43.4
click at [329, 280] on icon at bounding box center [331, 283] width 4 height 8
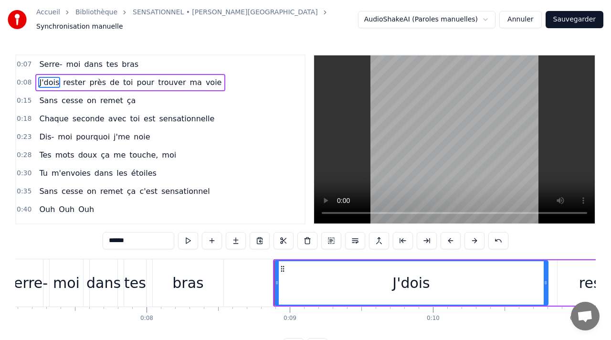
scroll to position [0, 1025]
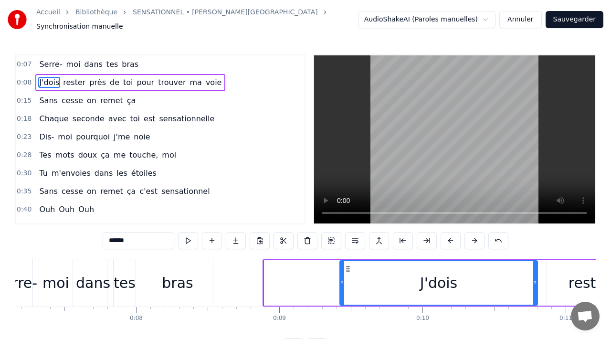
drag, startPoint x: 266, startPoint y: 278, endPoint x: 342, endPoint y: 278, distance: 75.9
click at [342, 279] on icon at bounding box center [342, 283] width 4 height 8
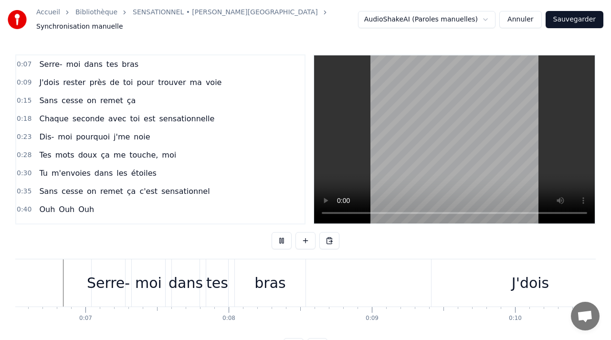
scroll to position [0, 947]
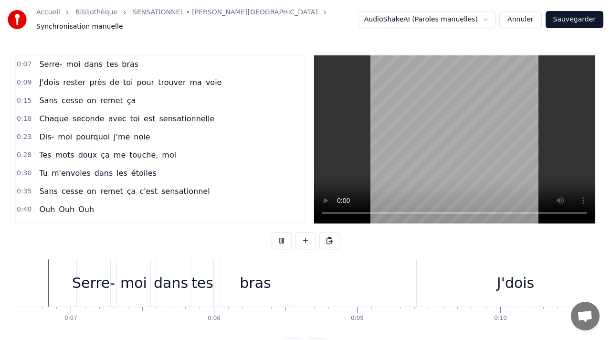
click at [303, 236] on button at bounding box center [305, 240] width 20 height 17
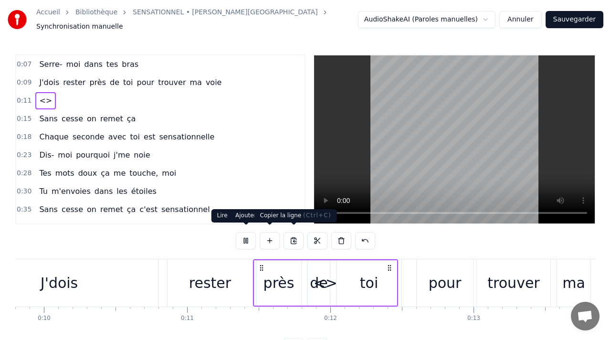
click at [239, 233] on button at bounding box center [246, 240] width 20 height 17
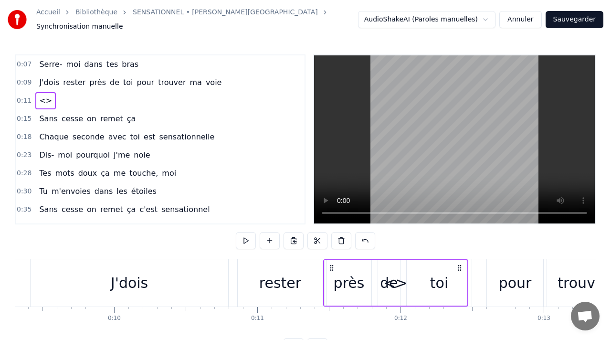
scroll to position [0, 1331]
